Goal: Task Accomplishment & Management: Use online tool/utility

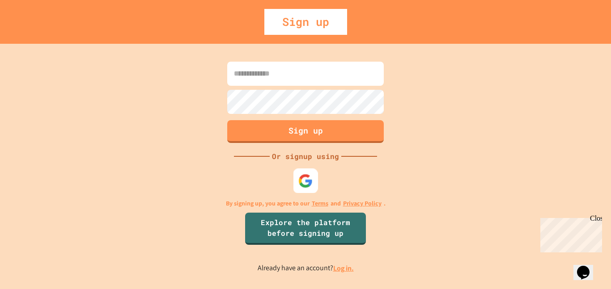
click at [300, 183] on img at bounding box center [305, 181] width 15 height 15
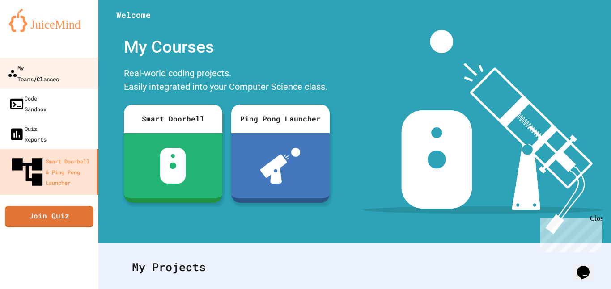
click at [59, 72] on div "My Teams/Classes" at bounding box center [33, 73] width 51 height 22
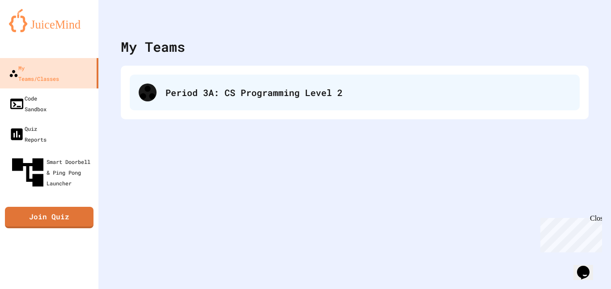
click at [185, 83] on div "Period 3A: CS Programming Level 2" at bounding box center [355, 93] width 450 height 36
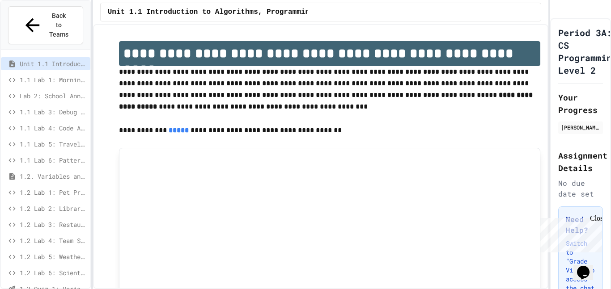
click at [66, 268] on span "1.2 Lab 6: Scientific Calculator" at bounding box center [53, 272] width 67 height 9
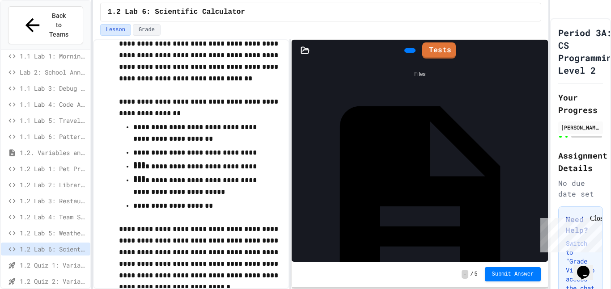
scroll to position [92, 0]
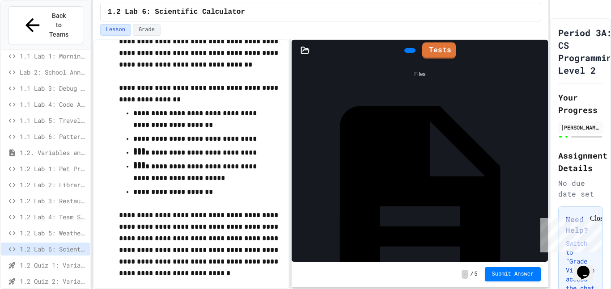
click at [543, 202] on div "Main.java" at bounding box center [543, 206] width 0 height 9
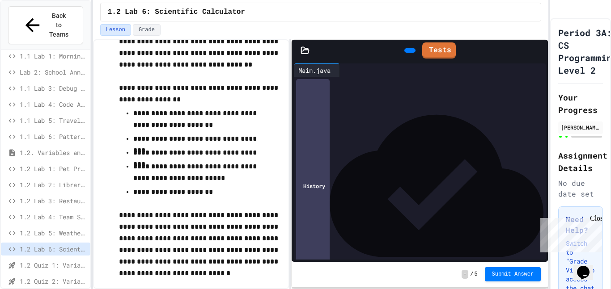
scroll to position [0, 0]
click at [369, 123] on div "**********" at bounding box center [428, 119] width 237 height 9
click at [428, 131] on div "****** ******* * ********" at bounding box center [428, 127] width 237 height 9
click at [425, 132] on div at bounding box center [428, 136] width 237 height 9
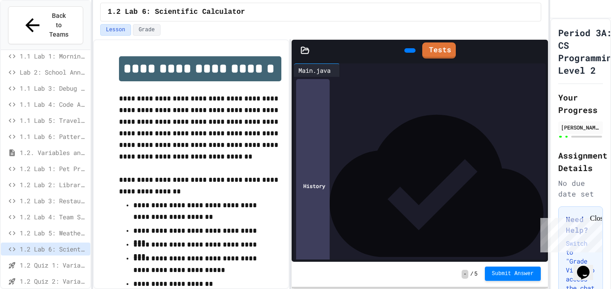
click at [493, 274] on span "Submit Answer" at bounding box center [513, 274] width 42 height 7
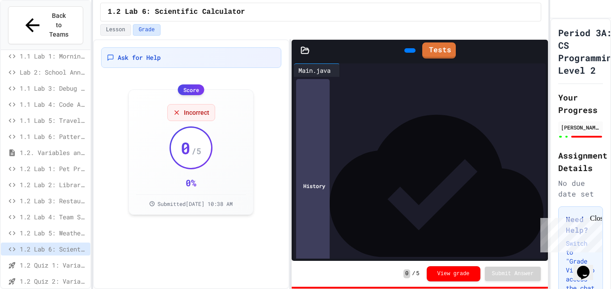
click at [400, 44] on div at bounding box center [410, 50] width 20 height 13
click at [402, 57] on div at bounding box center [410, 50] width 20 height 13
click at [409, 51] on icon at bounding box center [409, 51] width 0 height 0
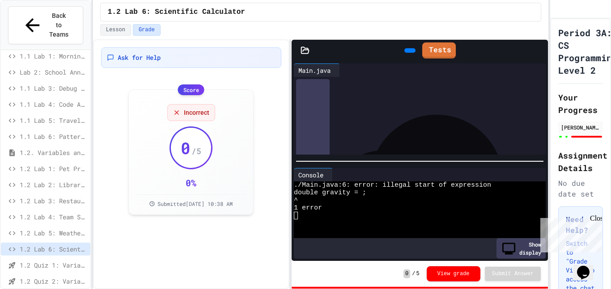
click at [401, 128] on div "****** ******* * *" at bounding box center [428, 127] width 237 height 9
click at [185, 110] on span "Incorrect" at bounding box center [196, 111] width 25 height 9
click at [162, 112] on div "Incorrect 0 / 5 0 % Submitted [DATE] 10:38 AM" at bounding box center [191, 151] width 110 height 110
click at [172, 111] on div "Incorrect" at bounding box center [191, 111] width 48 height 17
click at [176, 111] on icon at bounding box center [177, 112] width 4 height 4
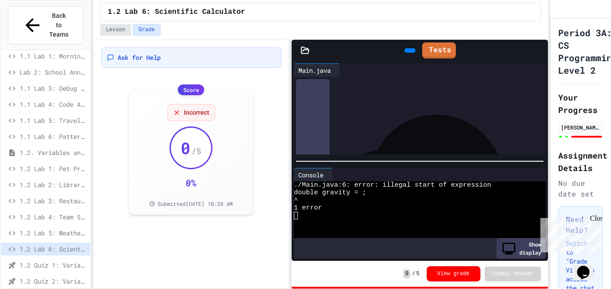
click at [111, 26] on button "Lesson" at bounding box center [115, 30] width 31 height 12
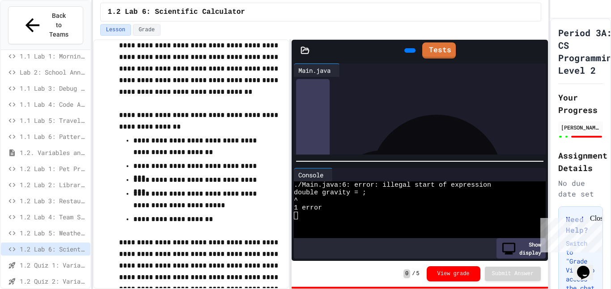
scroll to position [66, 0]
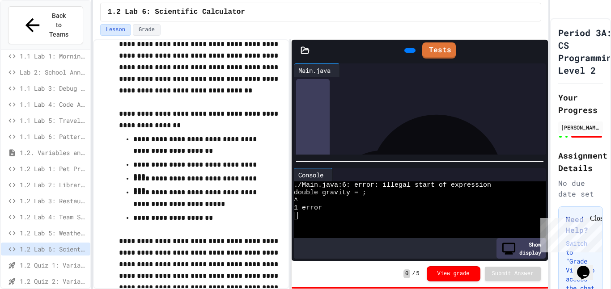
click at [401, 129] on div "****** ******* * *" at bounding box center [428, 127] width 237 height 9
click at [404, 53] on div at bounding box center [409, 50] width 11 height 4
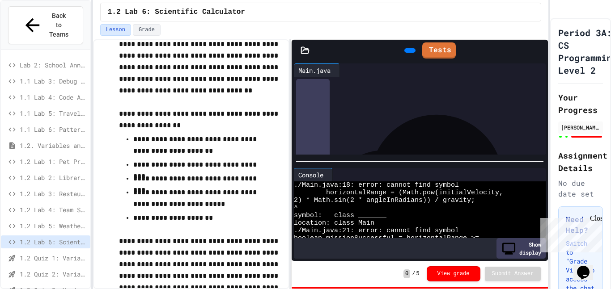
scroll to position [313, 0]
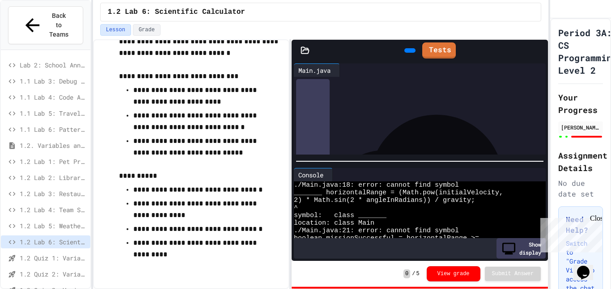
click at [488, 90] on div "**********" at bounding box center [428, 92] width 237 height 9
click at [442, 49] on link "Tests" at bounding box center [439, 49] width 32 height 17
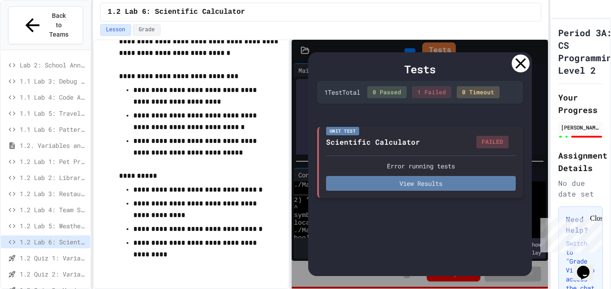
click at [420, 189] on button "View Results" at bounding box center [421, 183] width 190 height 15
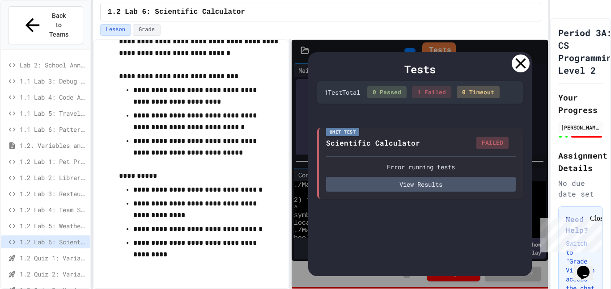
scroll to position [0, 0]
click at [523, 69] on div at bounding box center [521, 64] width 18 height 18
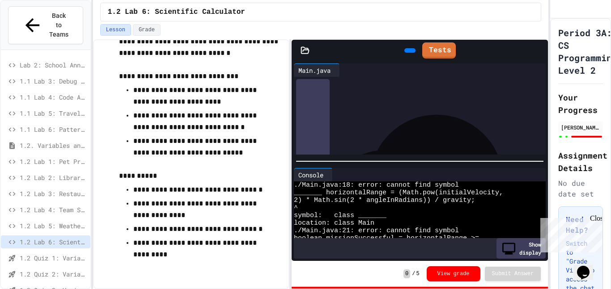
scroll to position [122, 0]
click at [364, 99] on div "**********" at bounding box center [428, 100] width 237 height 18
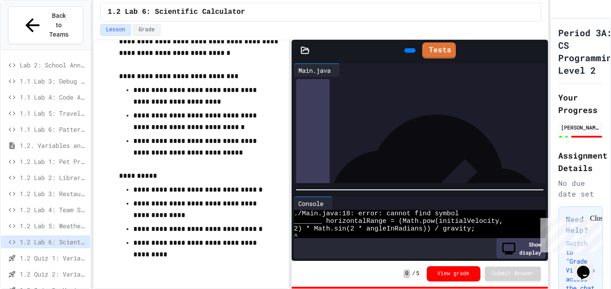
scroll to position [335, 0]
click at [425, 195] on div at bounding box center [420, 190] width 256 height 9
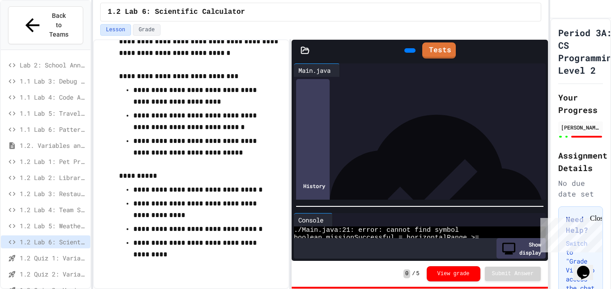
scroll to position [336, 0]
